Goal: Find specific page/section: Locate a particular part of the current website

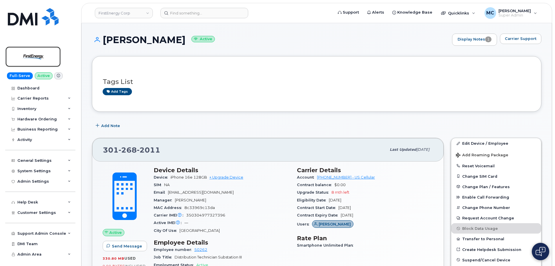
click at [40, 59] on img at bounding box center [33, 56] width 45 height 17
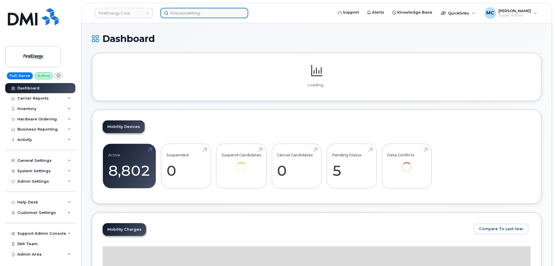
click at [199, 16] on input at bounding box center [204, 13] width 88 height 10
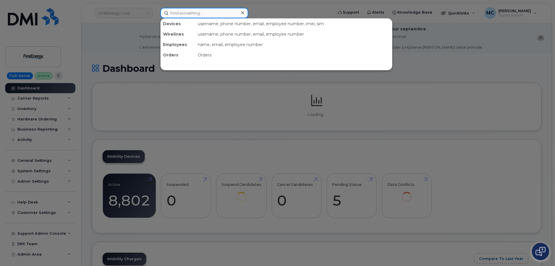
paste input "3665959222"
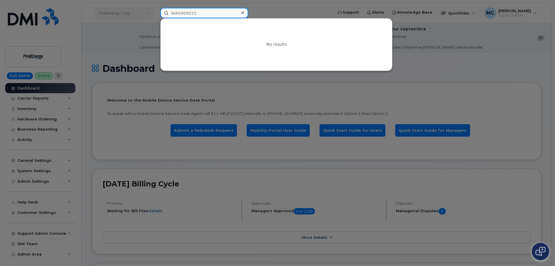
type input "3665959222"
click at [243, 14] on icon at bounding box center [242, 12] width 3 height 5
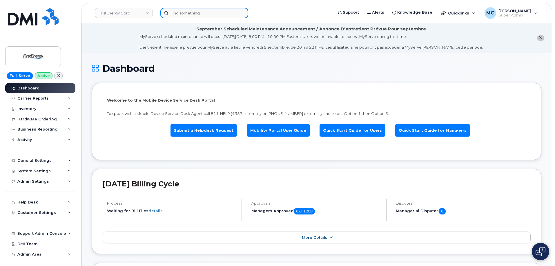
click at [243, 13] on div at bounding box center [204, 13] width 88 height 10
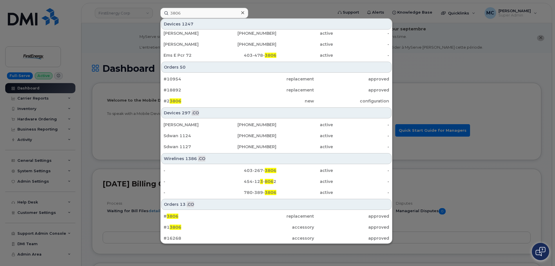
scroll to position [191, 0]
click at [205, 15] on input "3806" at bounding box center [204, 13] width 88 height 10
paste input "484-338-"
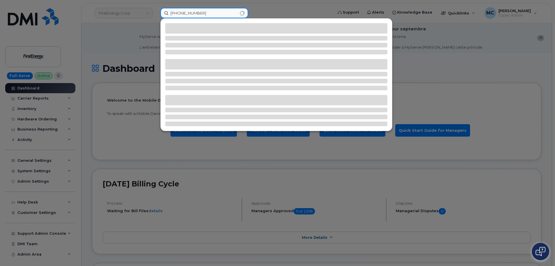
scroll to position [0, 0]
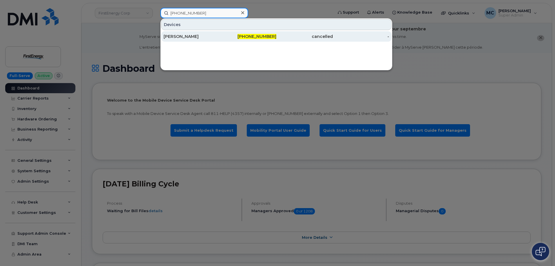
type input "484-338-3806"
click at [214, 35] on div "[PERSON_NAME]" at bounding box center [191, 37] width 57 height 6
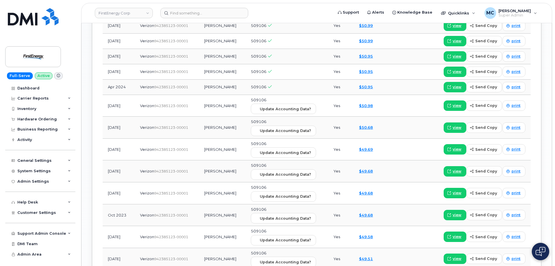
scroll to position [484, 0]
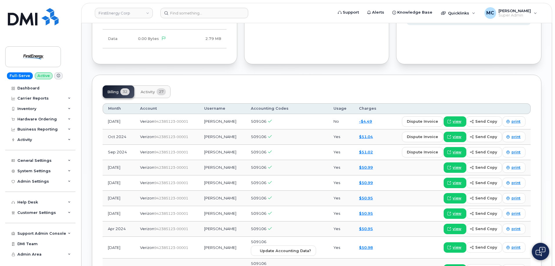
click at [151, 92] on span "Activity" at bounding box center [148, 92] width 14 height 5
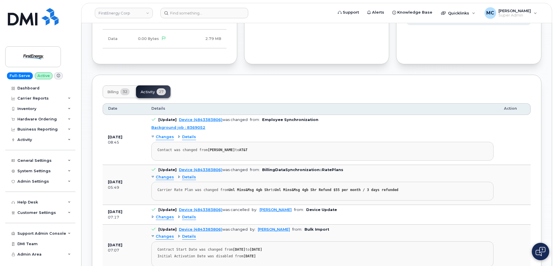
click at [117, 89] on button "Billing 32" at bounding box center [119, 92] width 32 height 13
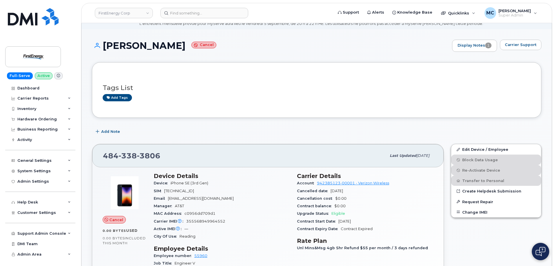
scroll to position [0, 0]
